Goal: Information Seeking & Learning: Learn about a topic

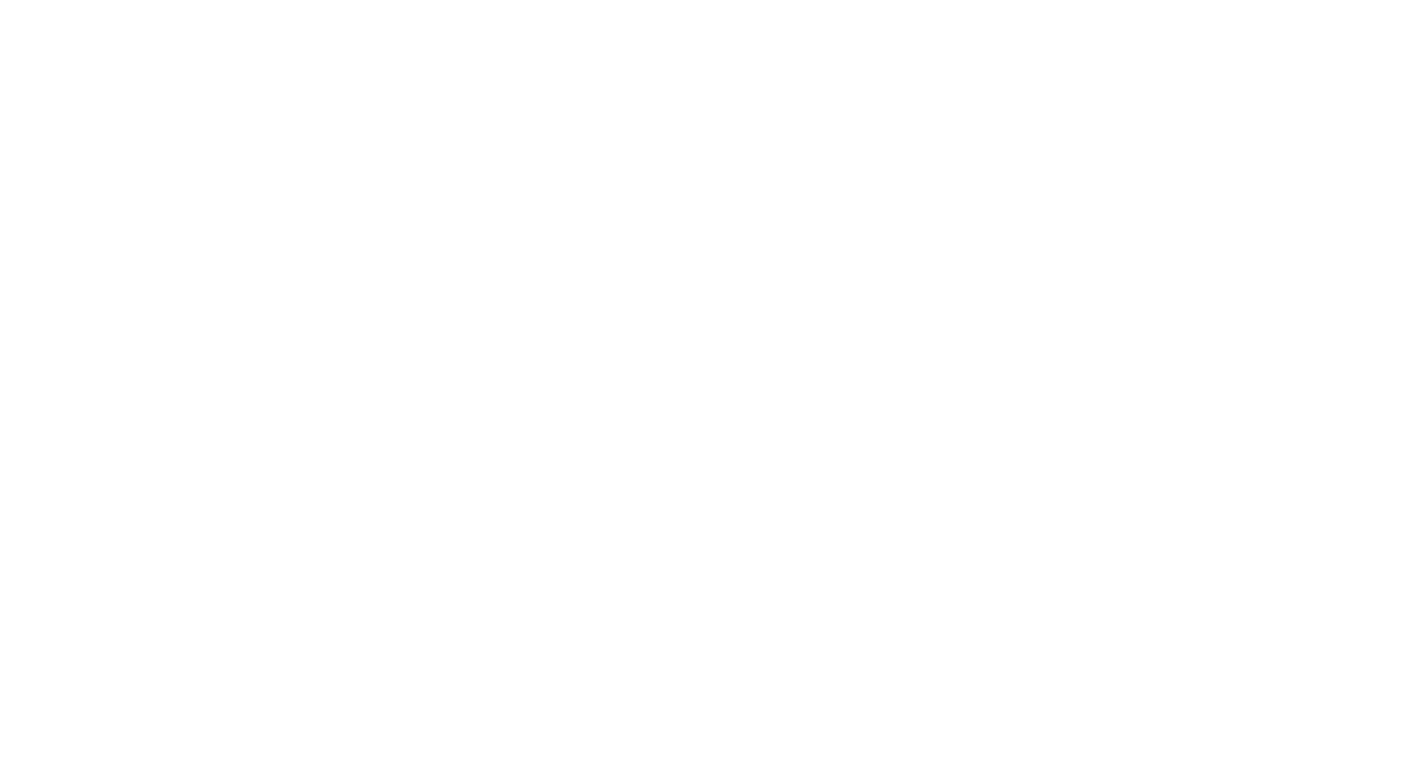
select select "Song"
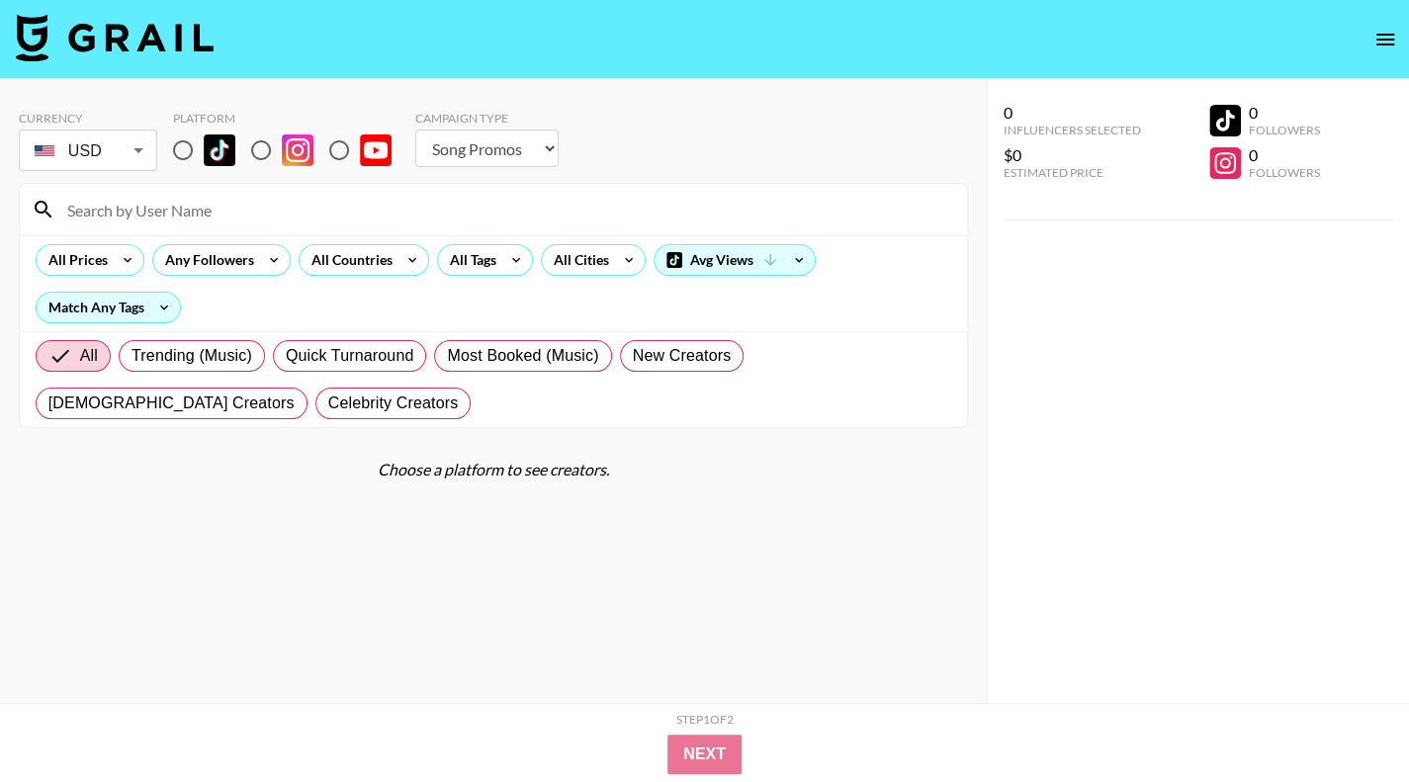
drag, startPoint x: 154, startPoint y: 147, endPoint x: 164, endPoint y: 150, distance: 10.3
click at [156, 147] on div "USD USD ​" at bounding box center [88, 150] width 138 height 42
click at [165, 151] on input "radio" at bounding box center [183, 150] width 42 height 42
radio input "true"
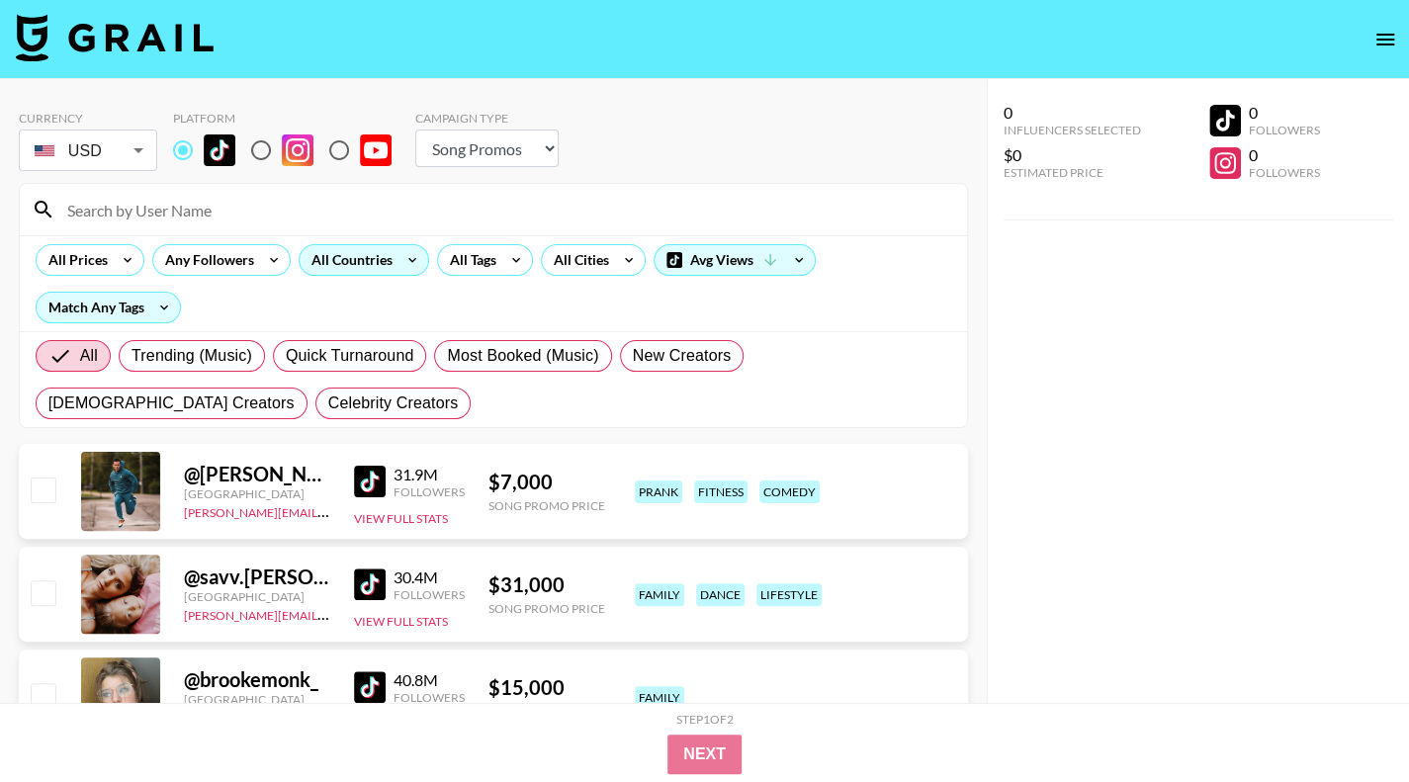
click at [320, 245] on div "All Countries" at bounding box center [348, 260] width 97 height 30
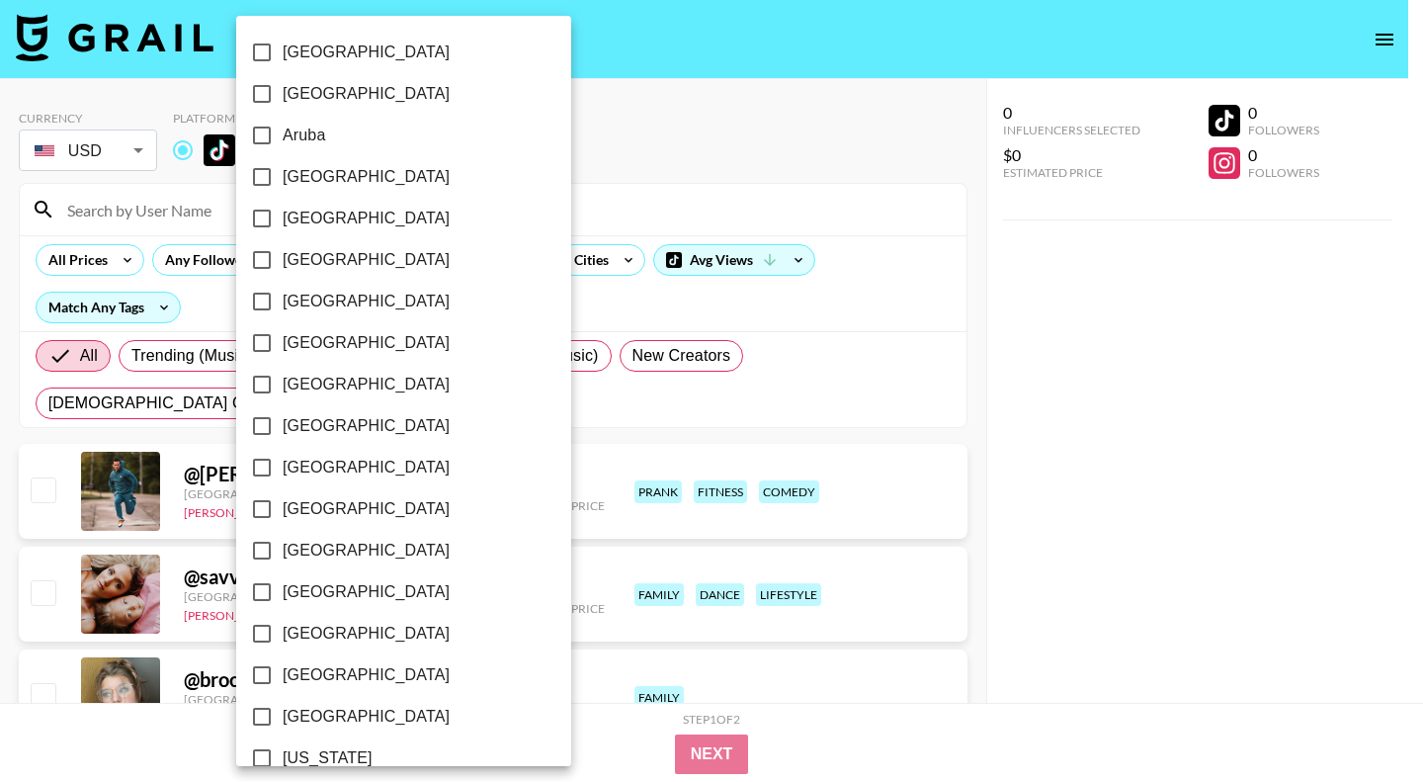
click at [330, 257] on span "[GEOGRAPHIC_DATA]" at bounding box center [366, 260] width 167 height 24
click at [283, 257] on input "[GEOGRAPHIC_DATA]" at bounding box center [262, 260] width 42 height 42
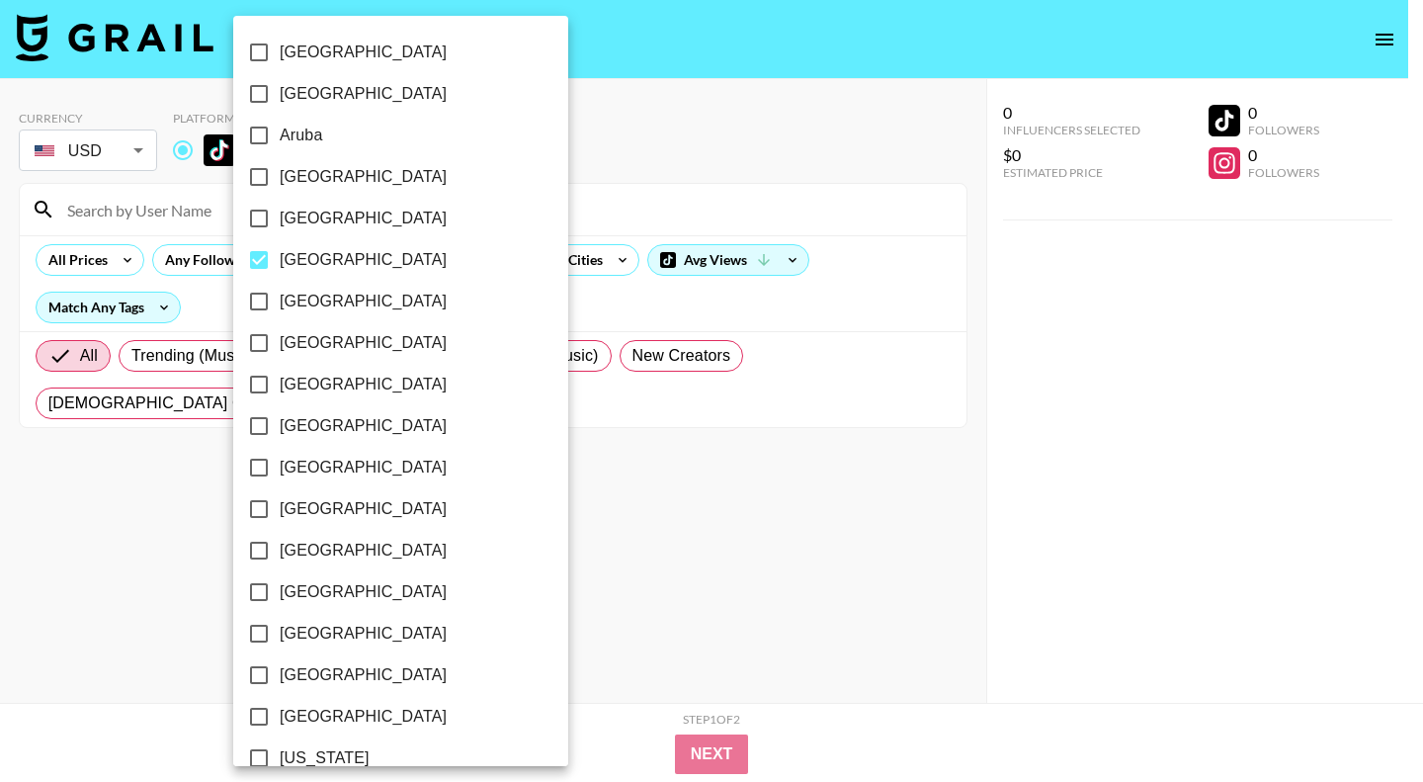
click at [330, 257] on span "[GEOGRAPHIC_DATA]" at bounding box center [363, 260] width 167 height 24
click at [280, 257] on input "[GEOGRAPHIC_DATA]" at bounding box center [259, 260] width 42 height 42
checkbox input "false"
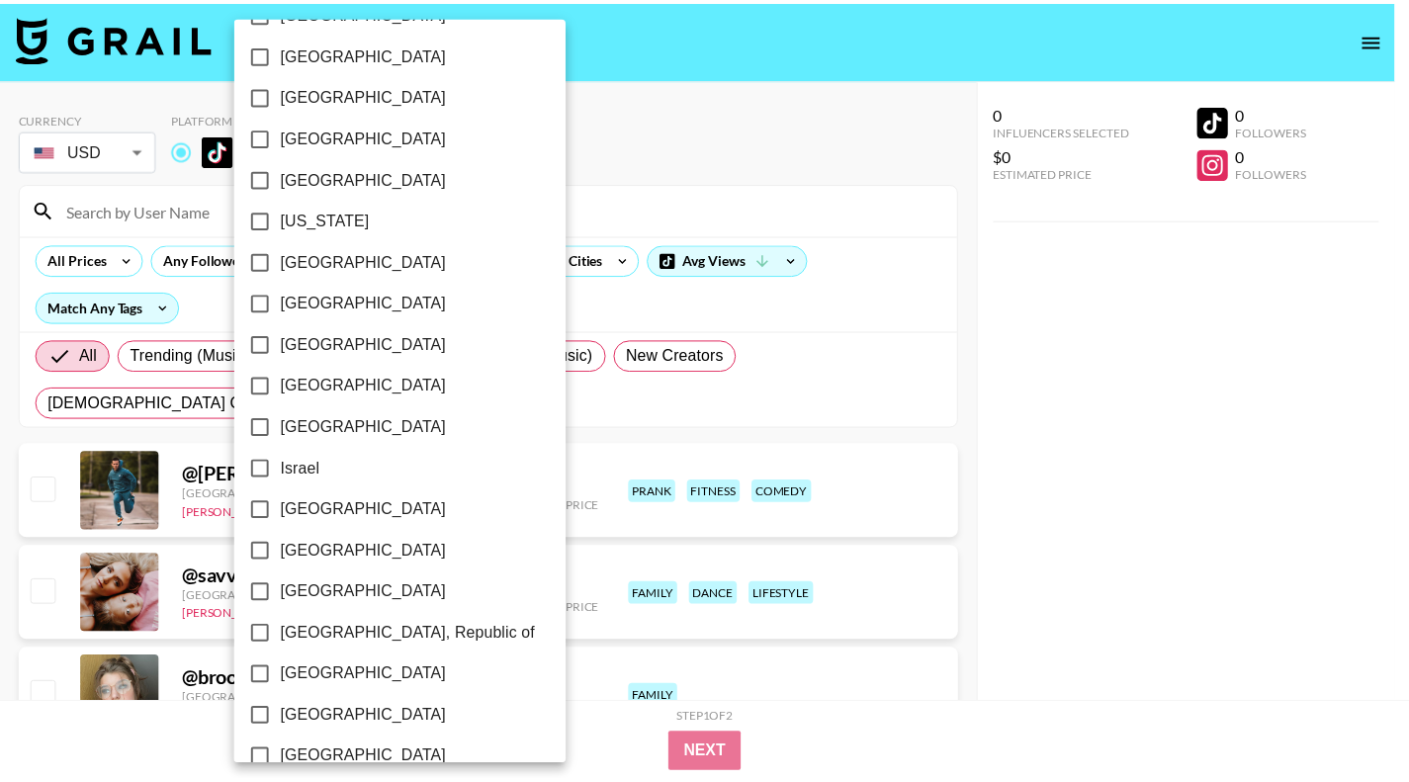
scroll to position [593, 0]
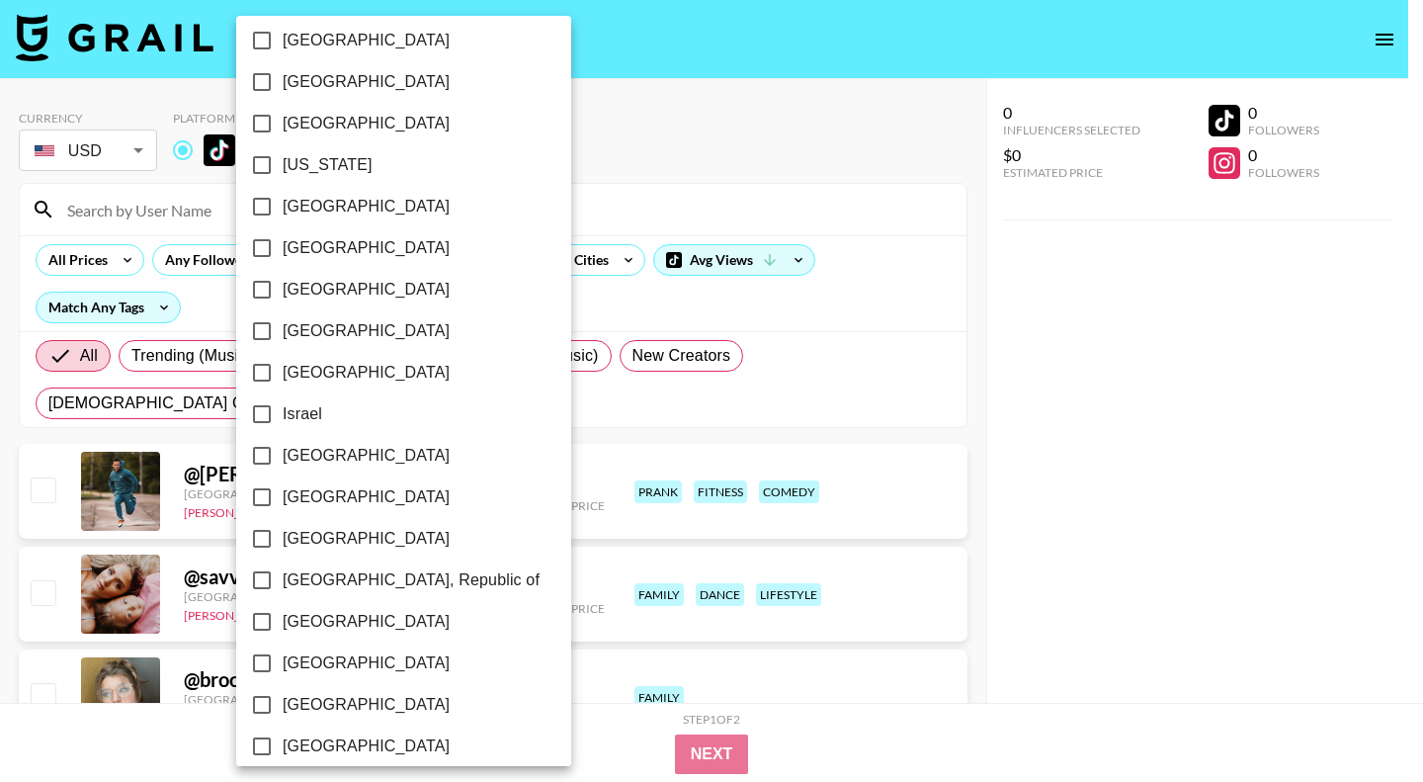
click at [309, 509] on label "[GEOGRAPHIC_DATA]" at bounding box center [390, 497] width 299 height 42
click at [283, 509] on input "[GEOGRAPHIC_DATA]" at bounding box center [262, 497] width 42 height 42
checkbox input "true"
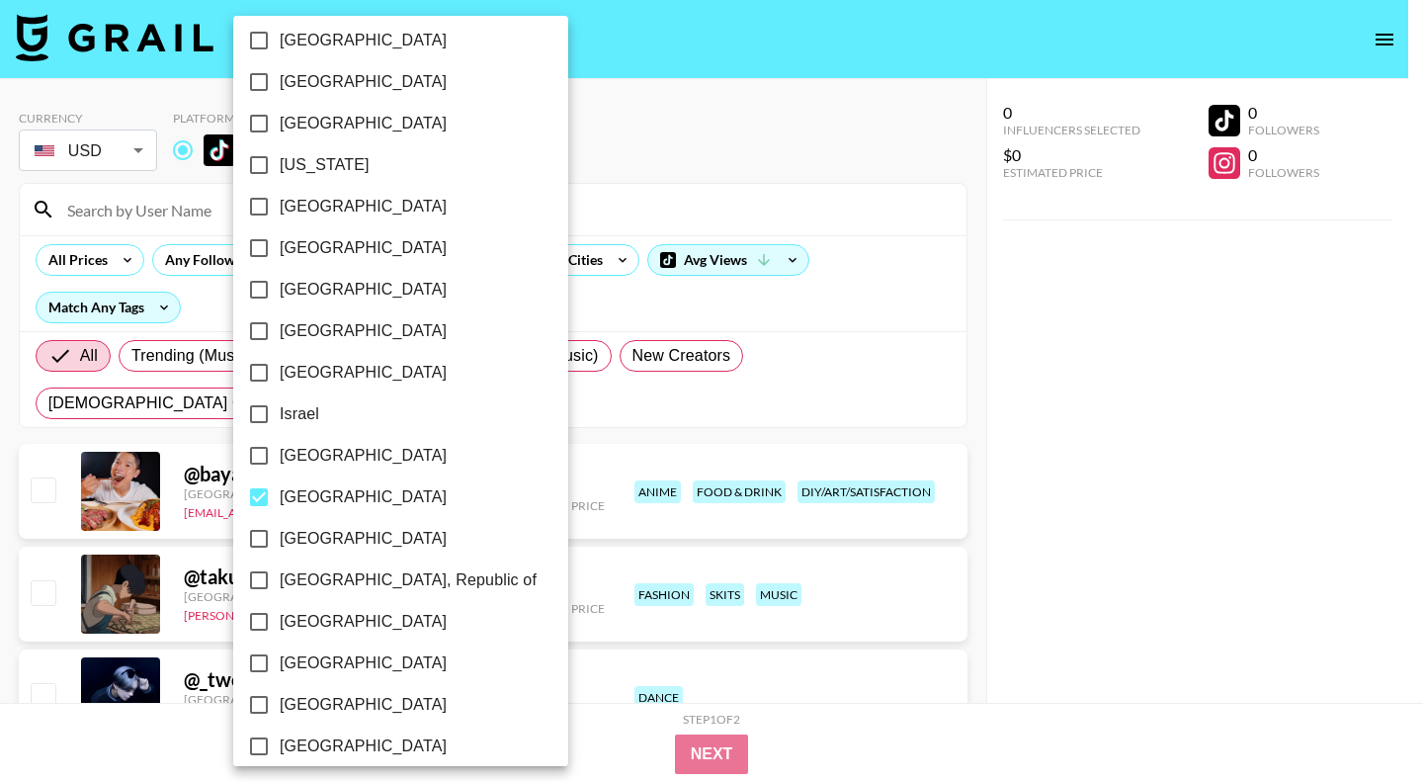
click at [1095, 523] on div at bounding box center [711, 391] width 1423 height 782
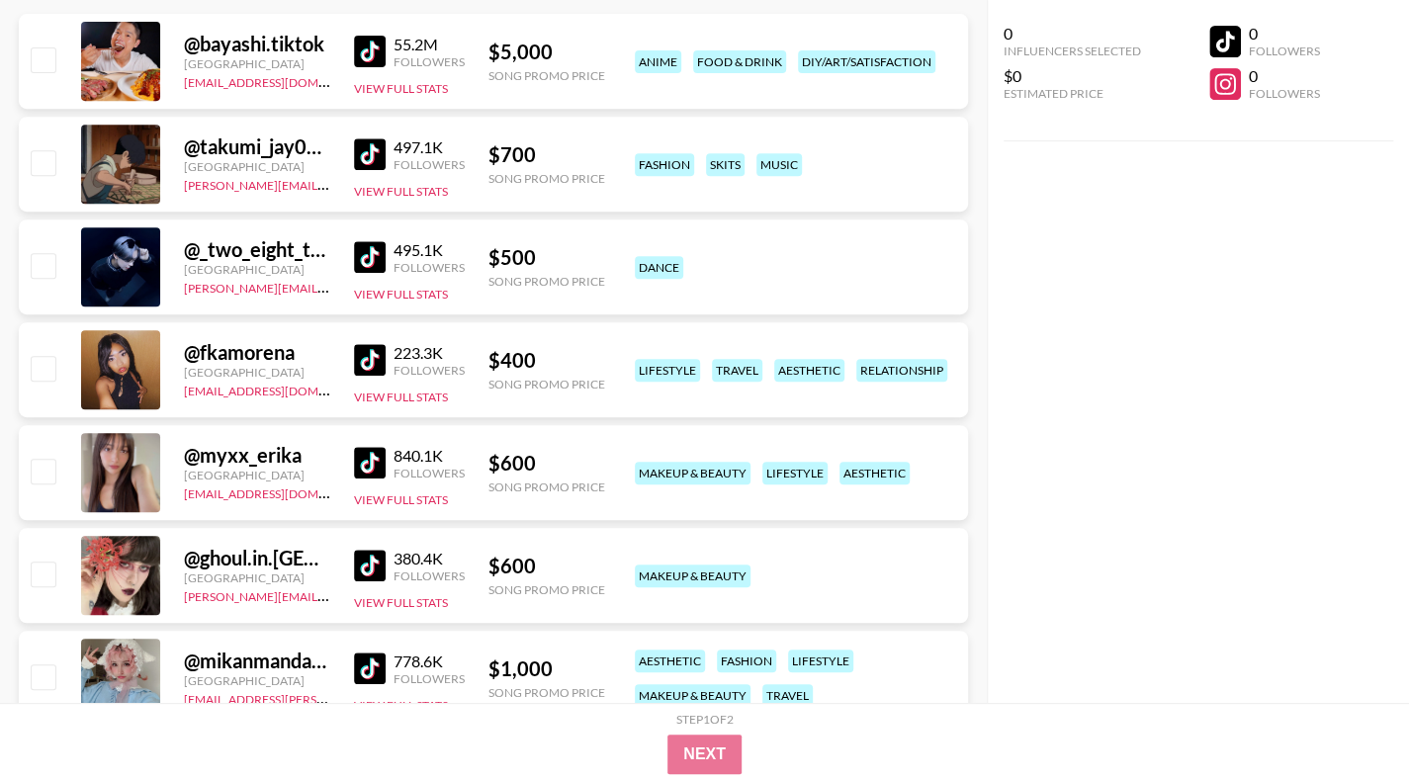
scroll to position [494, 0]
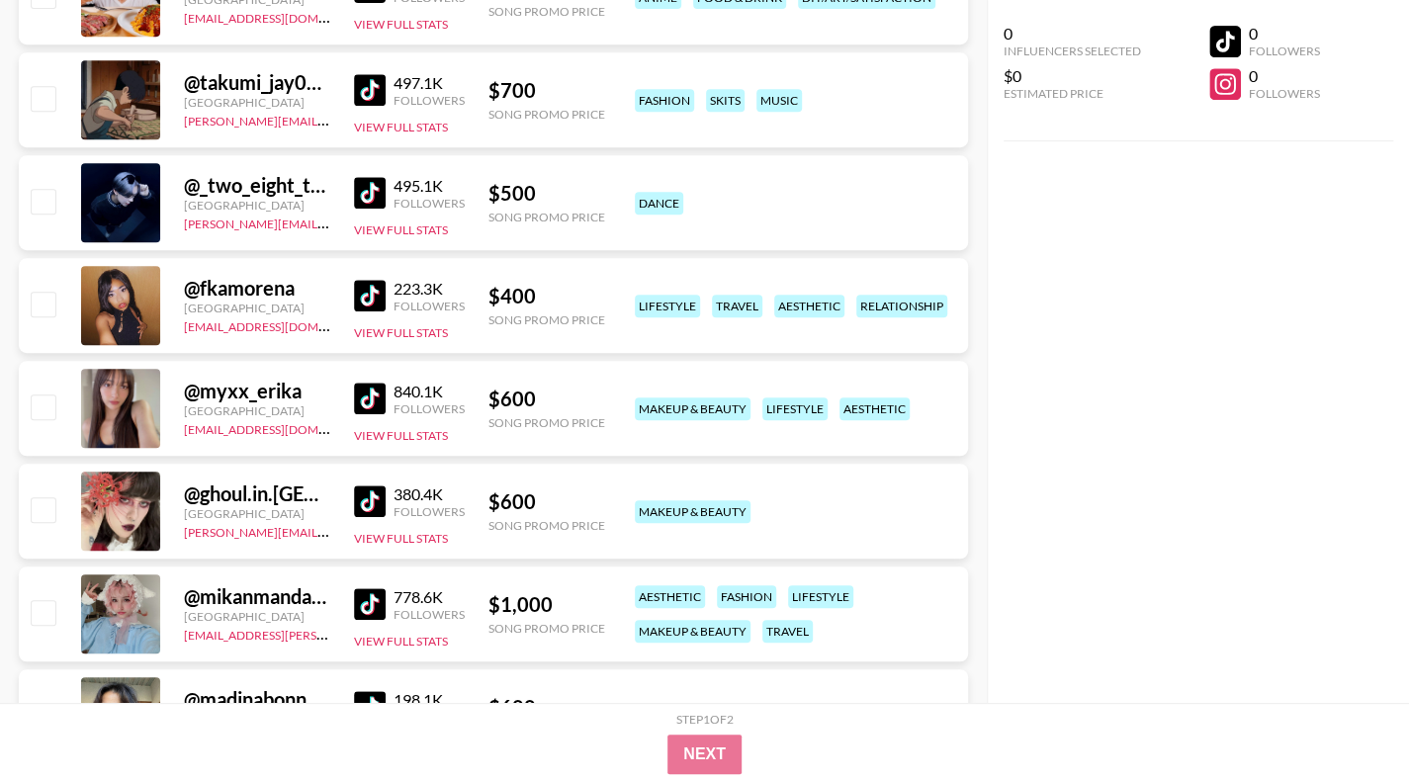
click at [374, 197] on img at bounding box center [370, 193] width 32 height 32
